Goal: Navigation & Orientation: Find specific page/section

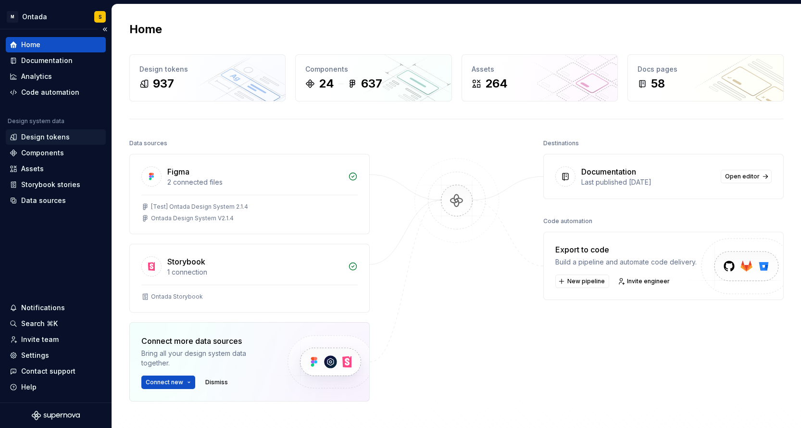
click at [53, 135] on div "Design tokens" at bounding box center [45, 137] width 49 height 10
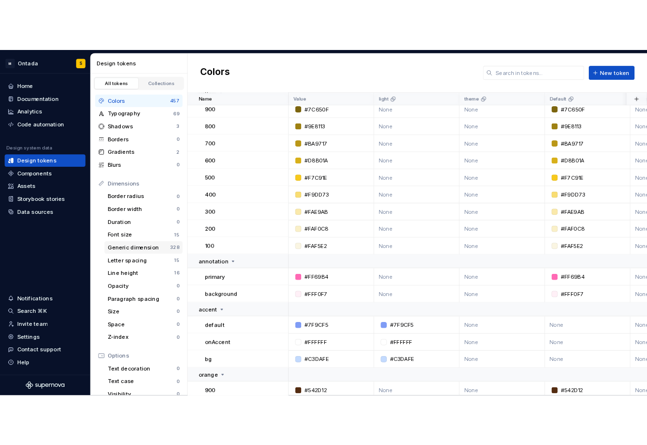
scroll to position [1777, 0]
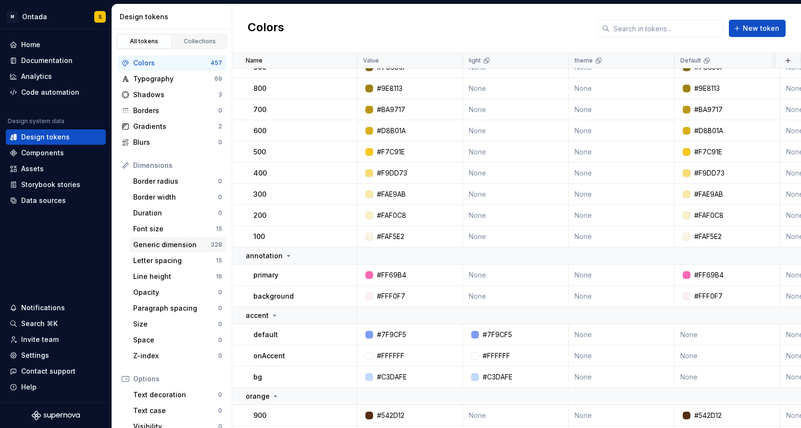
click at [188, 244] on div "Generic dimension" at bounding box center [171, 245] width 77 height 10
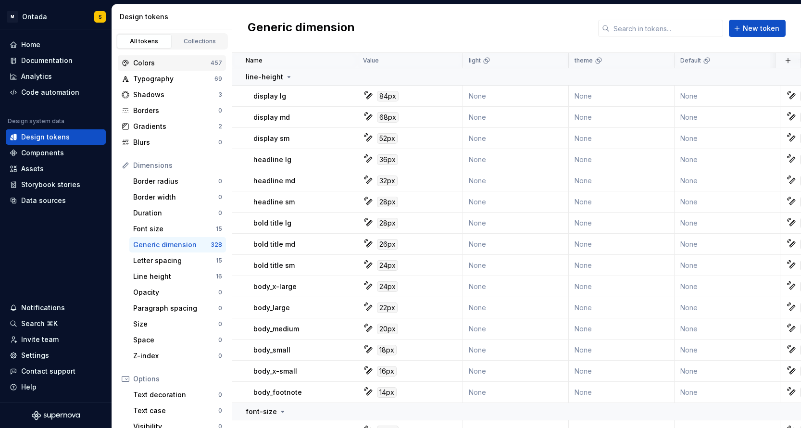
click at [208, 60] on div "Colors" at bounding box center [171, 63] width 77 height 10
